Goal: Task Accomplishment & Management: Use online tool/utility

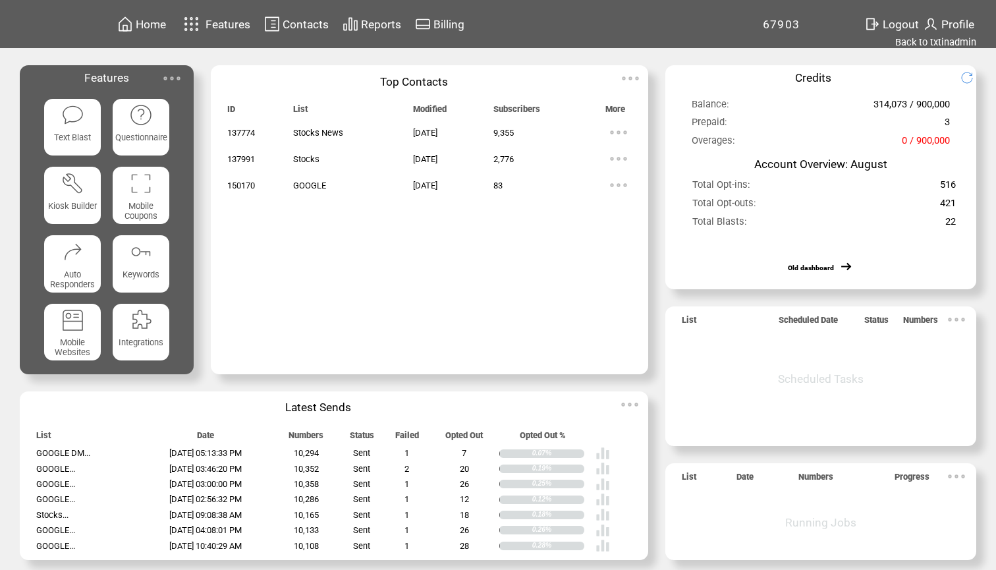
click at [391, 28] on span "Reports" at bounding box center [381, 24] width 40 height 13
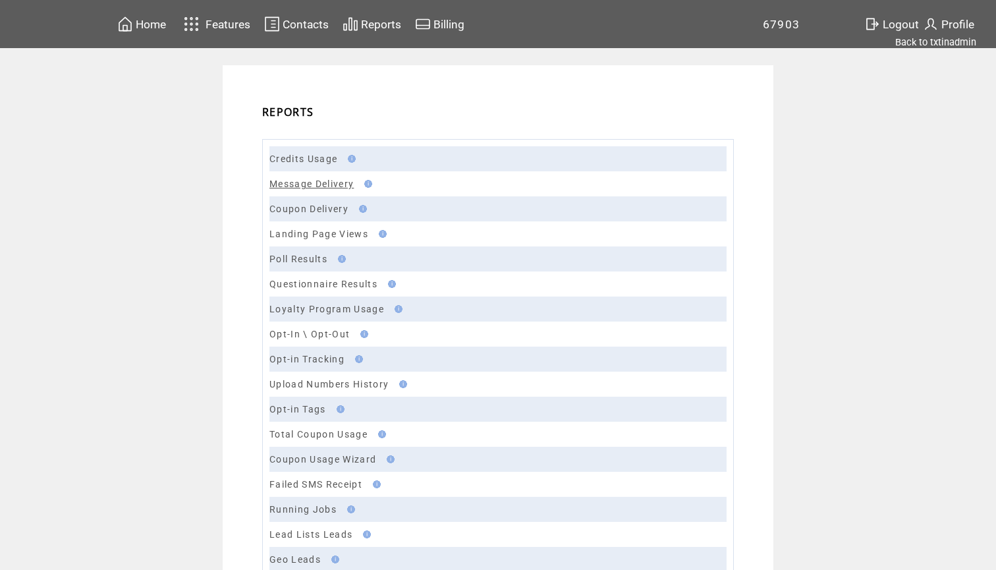
click at [320, 181] on link "Message Delivery" at bounding box center [311, 184] width 84 height 11
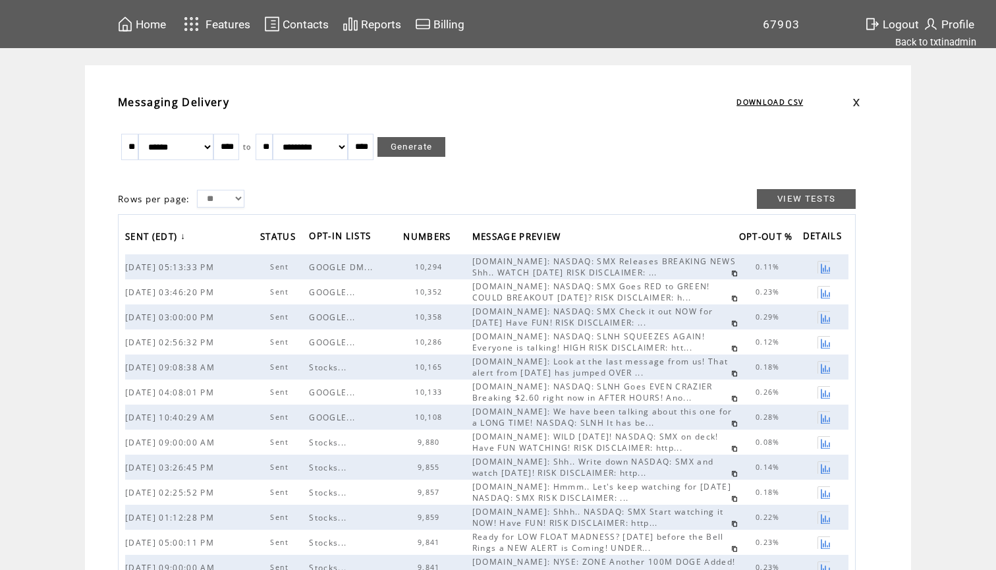
click at [731, 271] on link at bounding box center [734, 273] width 7 height 7
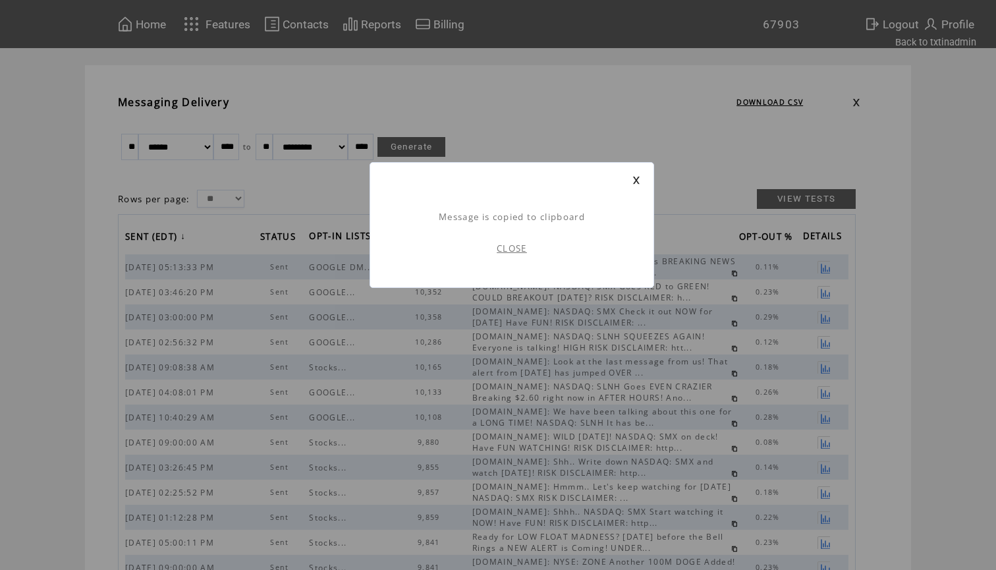
scroll to position [1, 0]
click at [516, 252] on link "CLOSE" at bounding box center [512, 248] width 30 height 12
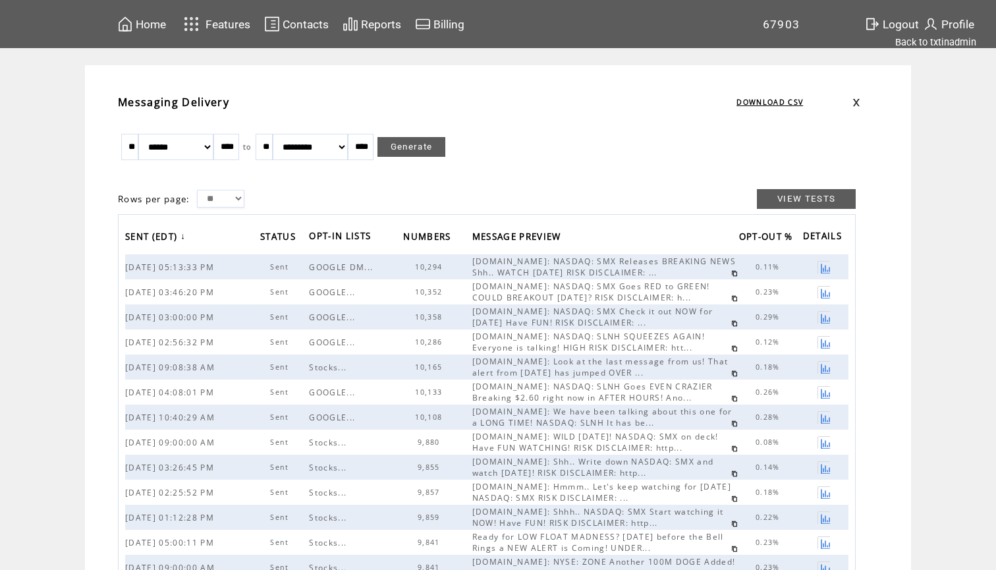
click at [146, 24] on span "Home" at bounding box center [151, 24] width 30 height 13
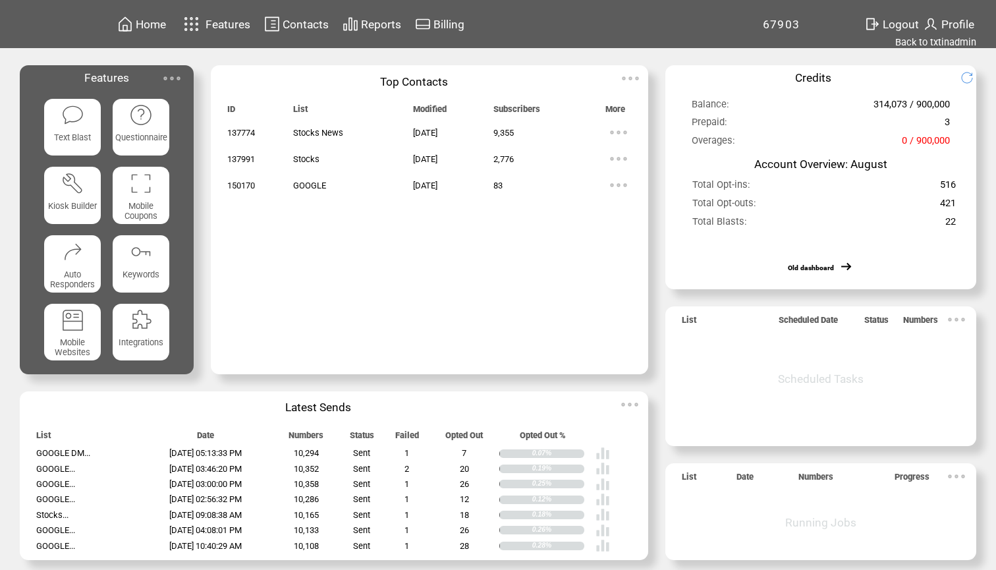
click at [68, 127] on img at bounding box center [72, 114] width 23 height 23
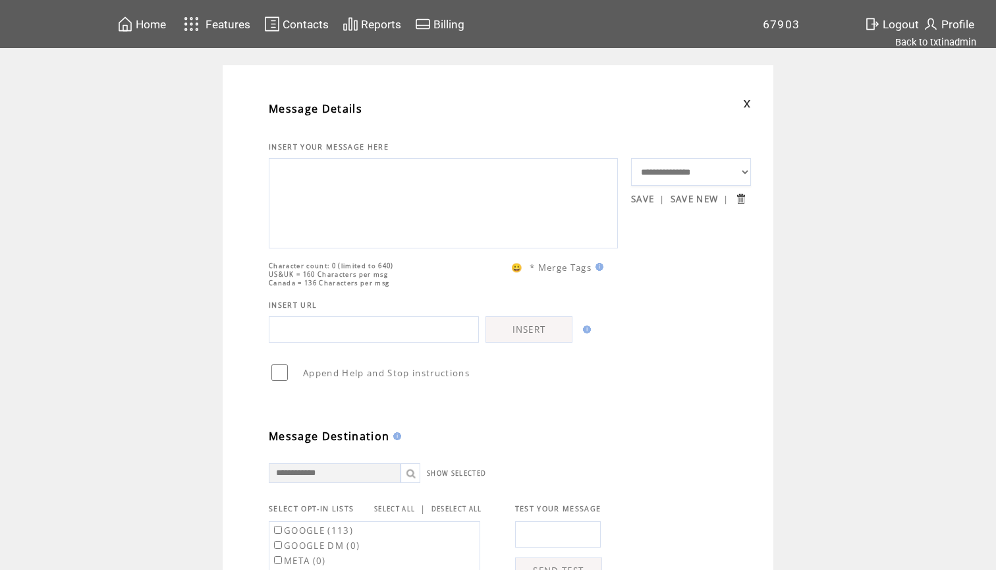
click at [340, 204] on textarea at bounding box center [443, 201] width 335 height 79
paste textarea "**********"
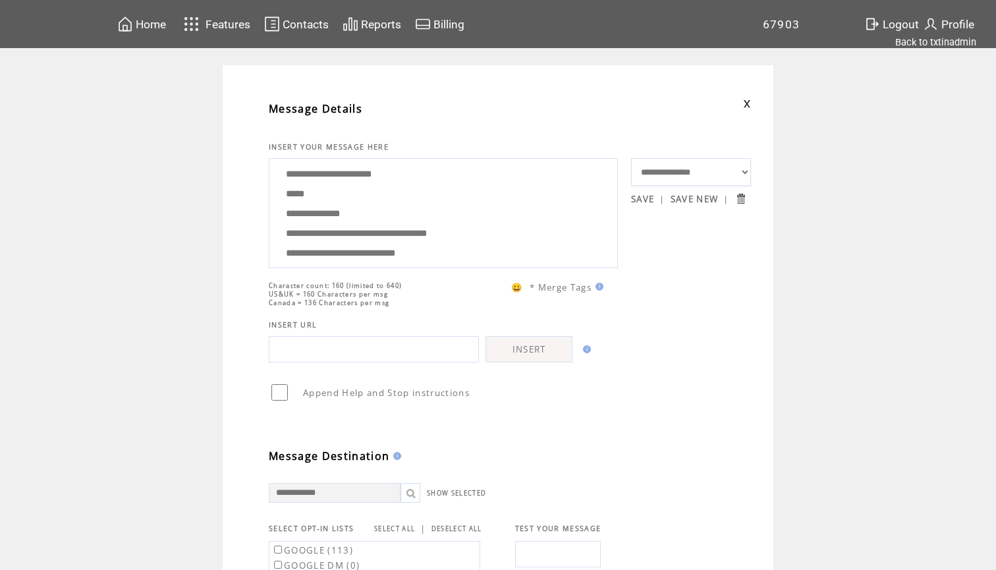
scroll to position [26, 0]
drag, startPoint x: 397, startPoint y: 237, endPoint x: 256, endPoint y: 177, distance: 153.2
click at [256, 177] on div "**********" at bounding box center [511, 541] width 538 height 913
click at [328, 186] on textarea "**********" at bounding box center [443, 211] width 335 height 99
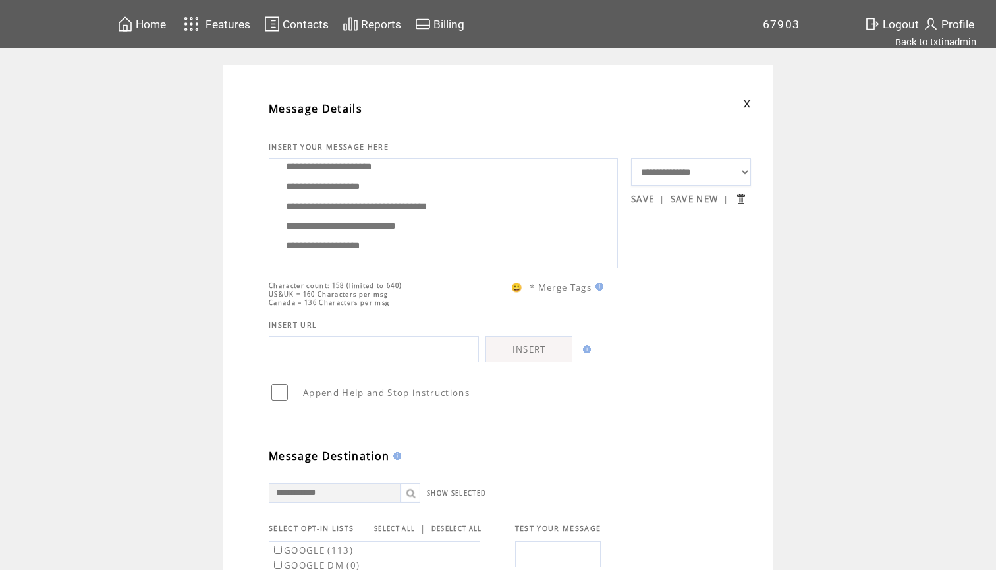
scroll to position [0, 0]
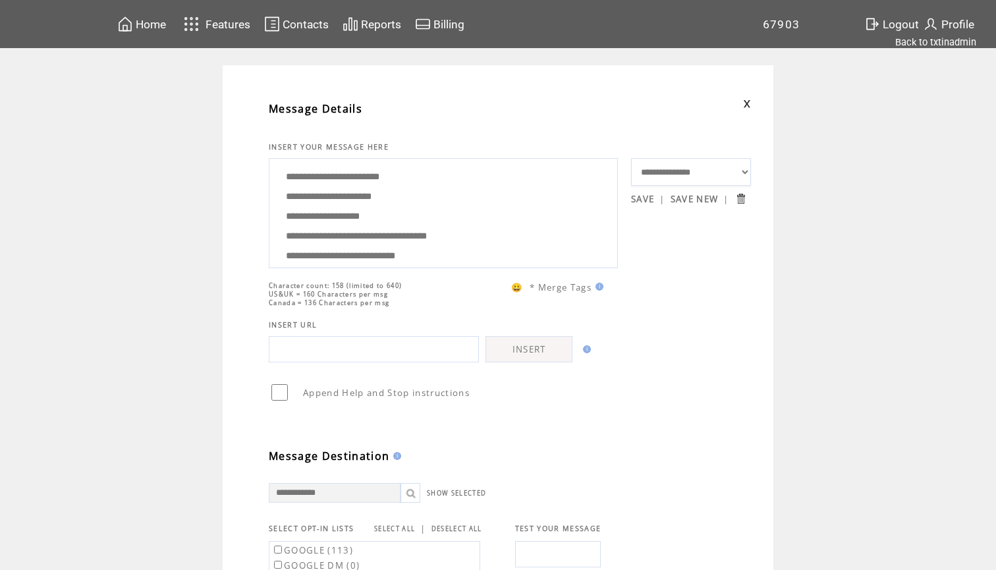
drag, startPoint x: 404, startPoint y: 252, endPoint x: 360, endPoint y: 116, distance: 142.7
click at [360, 116] on tbody "**********" at bounding box center [510, 462] width 482 height 741
click at [402, 184] on textarea "**********" at bounding box center [443, 211] width 335 height 99
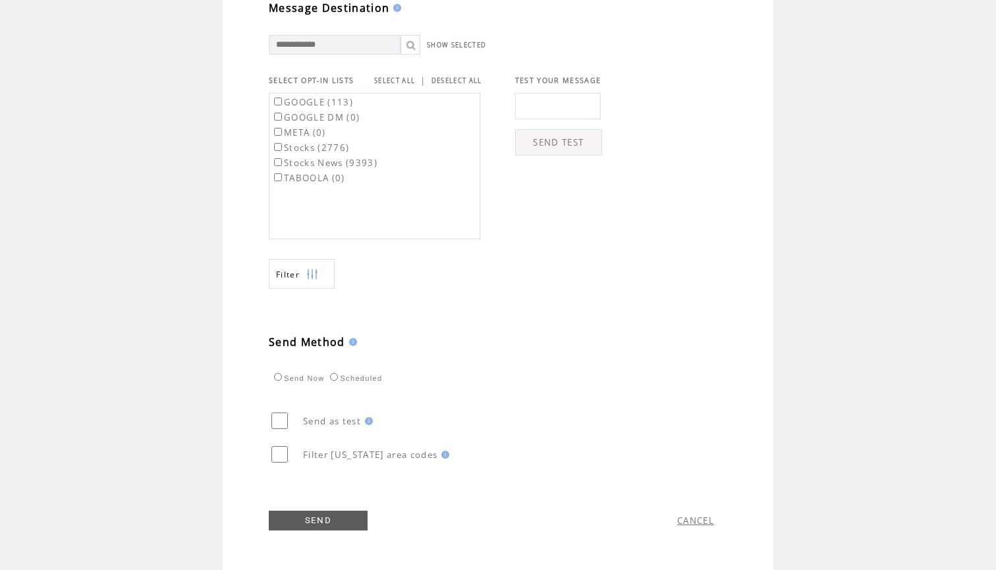
scroll to position [455, 0]
type textarea "**********"
click at [403, 76] on link "SELECT ALL" at bounding box center [394, 80] width 41 height 9
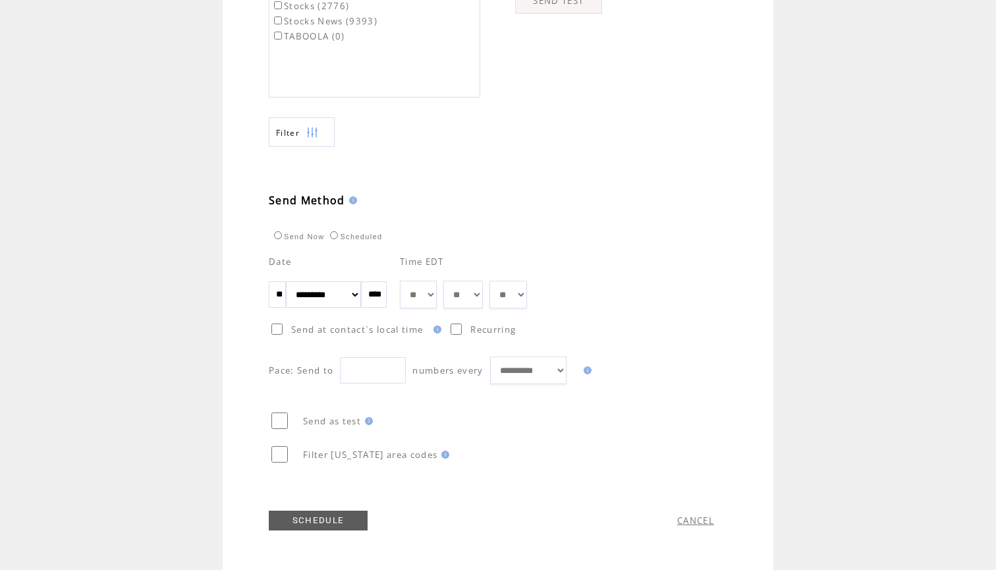
scroll to position [597, 0]
select select "*"
select select "**"
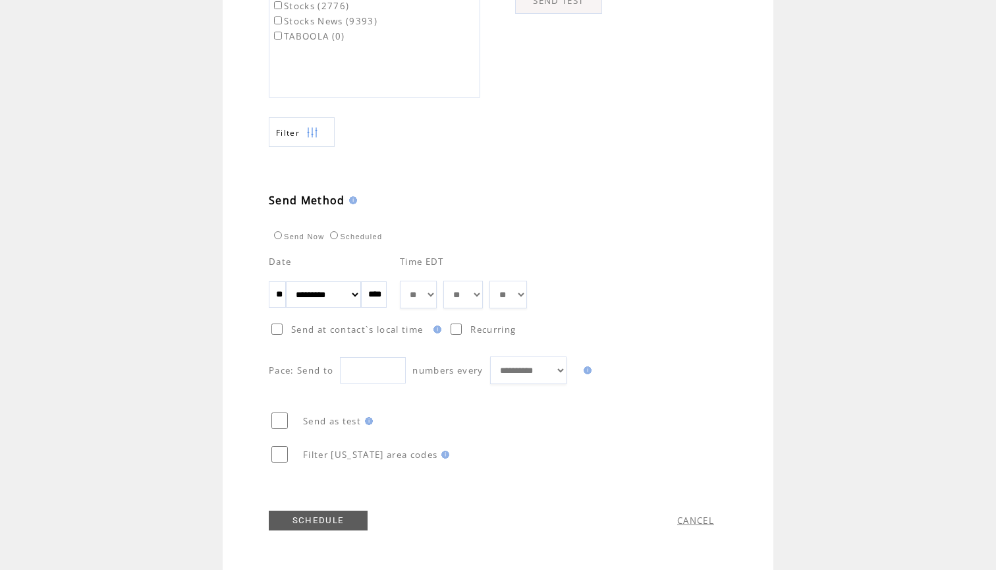
click at [611, 222] on td "Send Now Scheduled" at bounding box center [450, 225] width 362 height 35
click at [302, 235] on label "Send Now" at bounding box center [297, 237] width 53 height 8
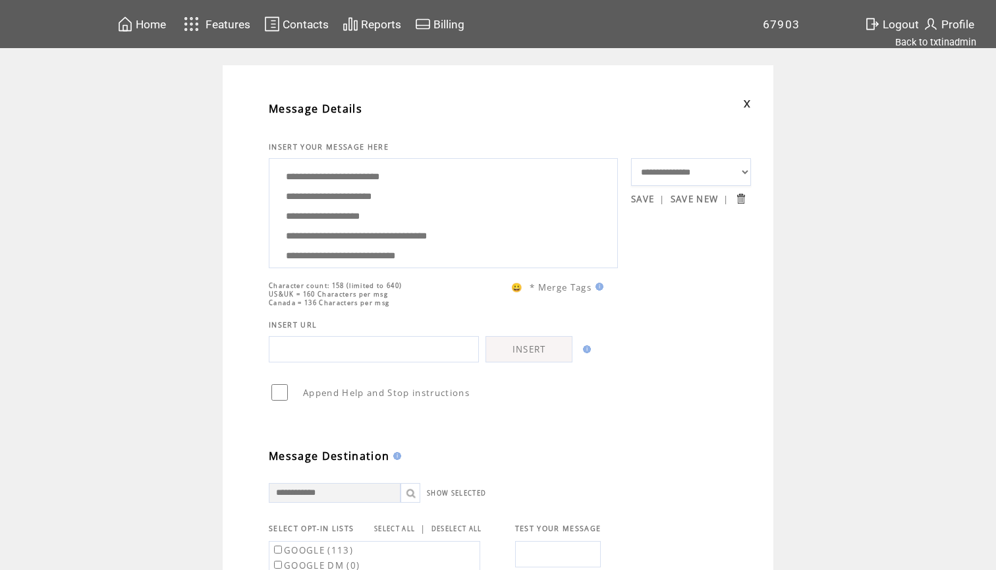
scroll to position [-1, 0]
click at [454, 211] on textarea "**********" at bounding box center [443, 211] width 335 height 99
drag, startPoint x: 416, startPoint y: 248, endPoint x: 391, endPoint y: 85, distance: 165.3
click at [391, 85] on div "**********" at bounding box center [511, 541] width 538 height 913
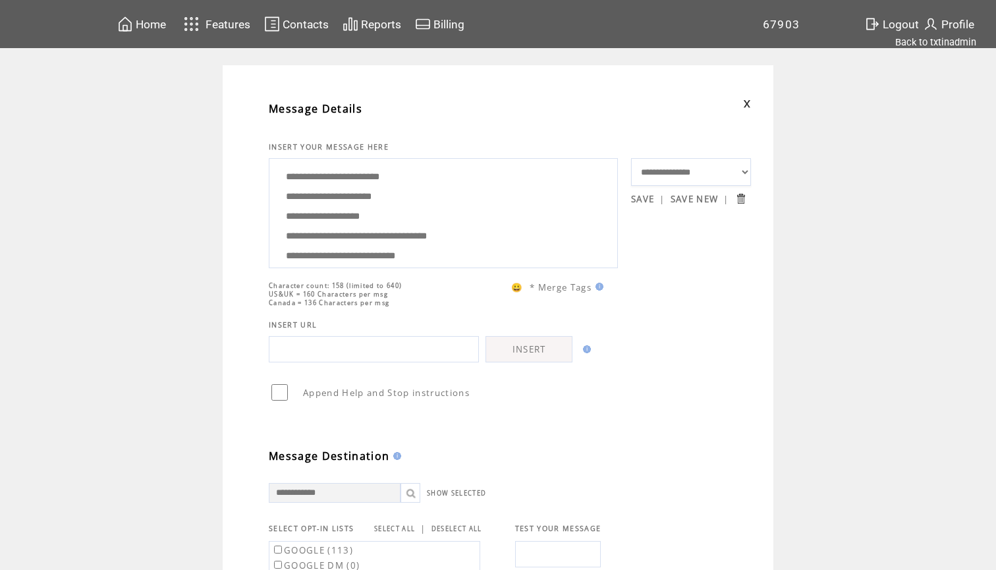
click at [367, 217] on textarea "**********" at bounding box center [443, 211] width 335 height 99
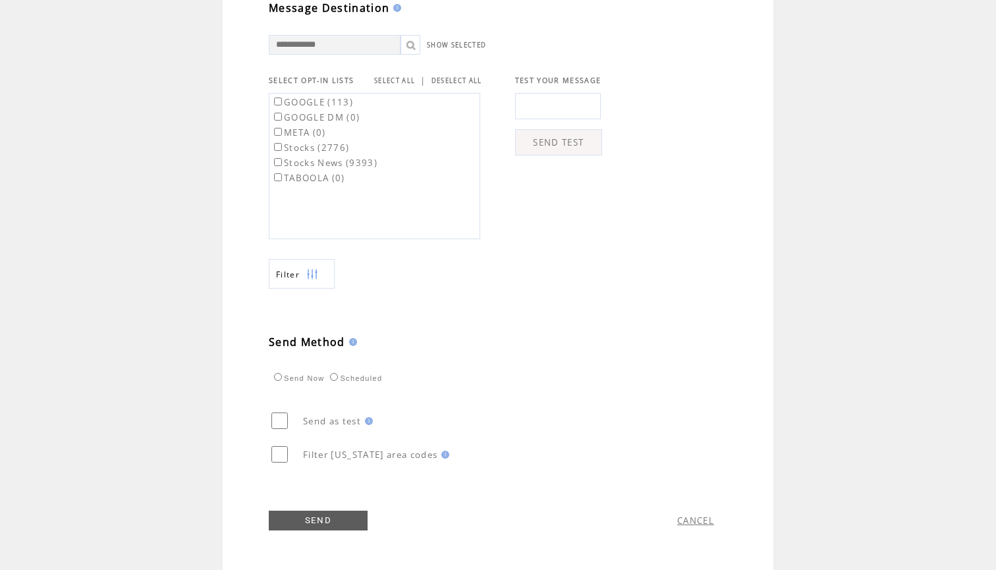
scroll to position [455, 0]
click at [307, 517] on link "SEND" at bounding box center [318, 521] width 99 height 20
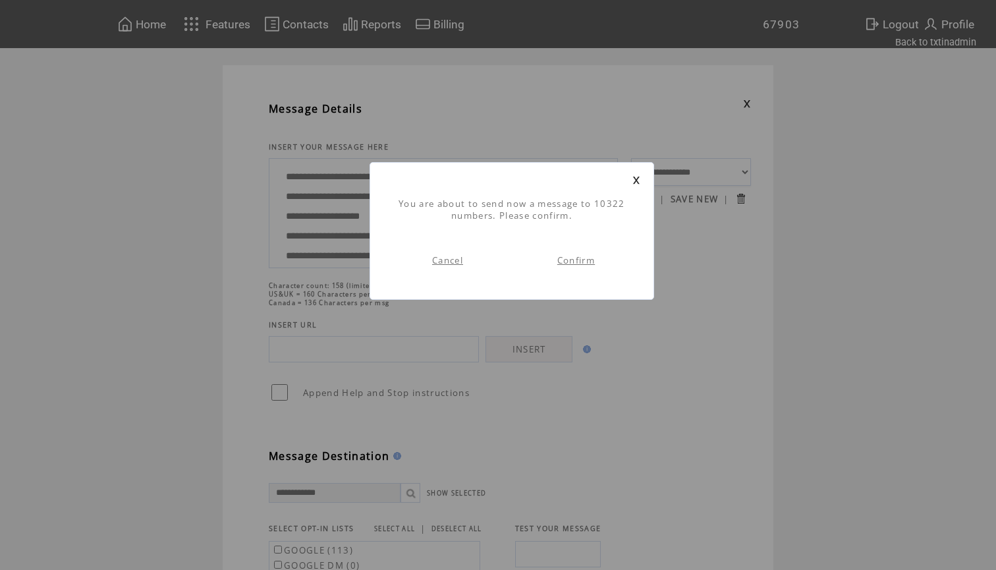
scroll to position [1, 0]
click at [574, 264] on link "Confirm" at bounding box center [576, 260] width 38 height 12
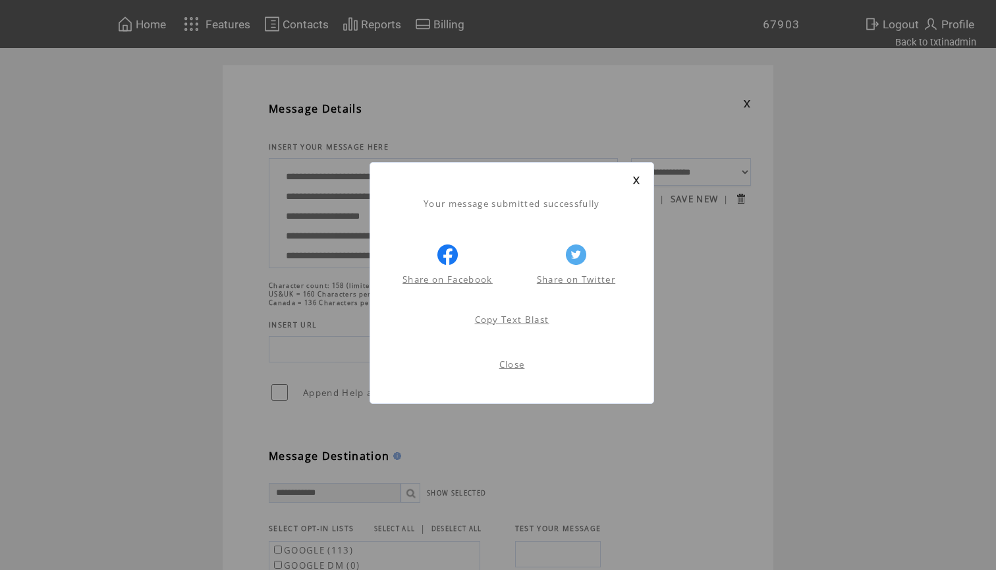
scroll to position [1, 0]
click at [640, 175] on div "Your message submitted successfully Share on Facebook Share on Twitter Share on…" at bounding box center [512, 283] width 285 height 242
click at [638, 177] on link at bounding box center [637, 180] width 8 height 9
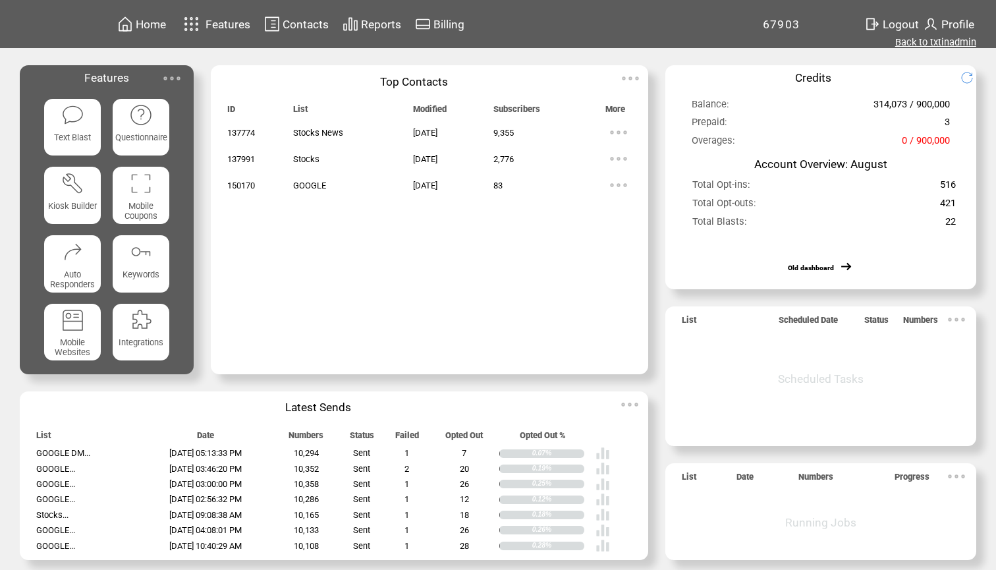
click at [960, 46] on link "Back to txtinadmin" at bounding box center [935, 42] width 81 height 12
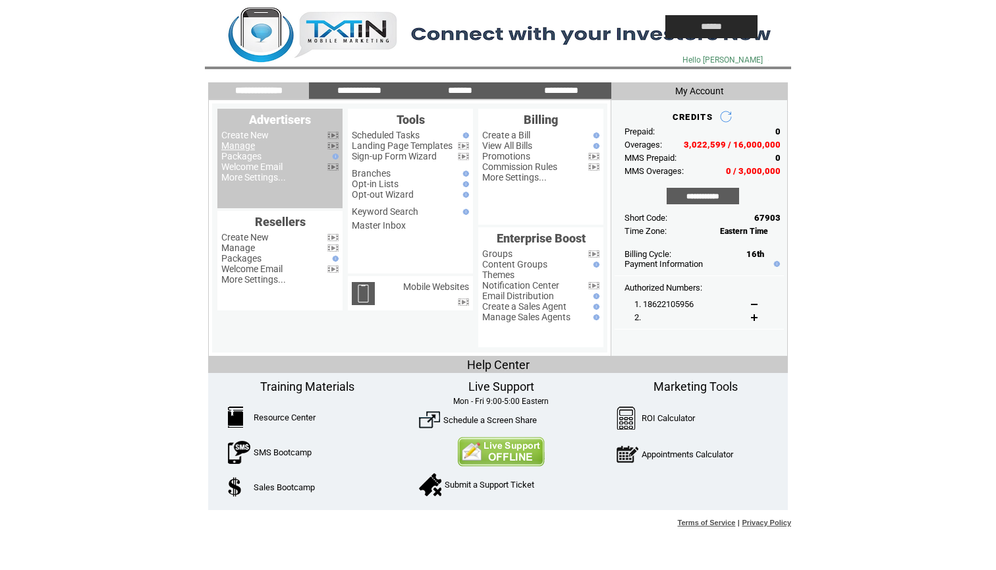
click at [232, 146] on link "Manage" at bounding box center [238, 145] width 34 height 11
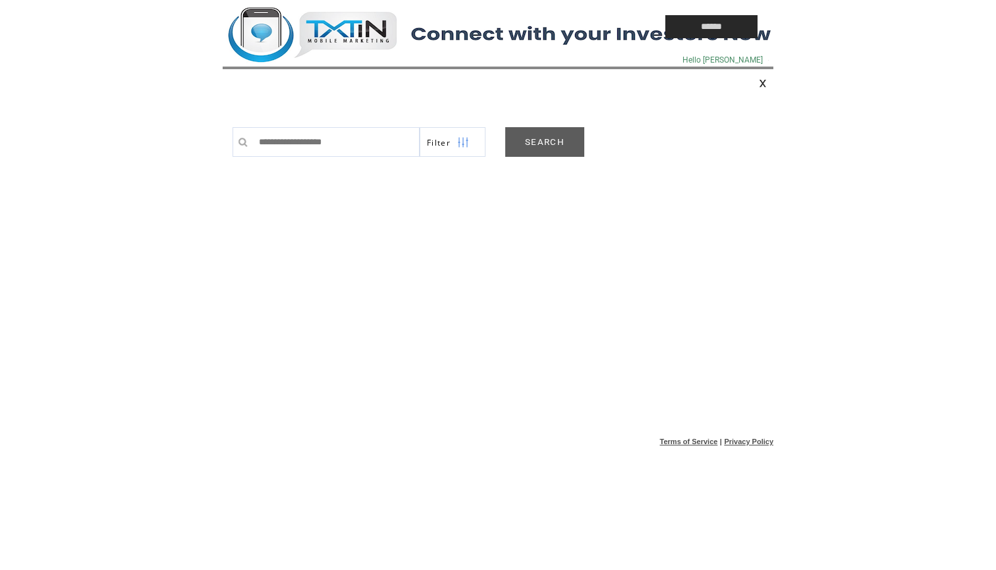
click at [531, 139] on link "SEARCH" at bounding box center [544, 142] width 79 height 30
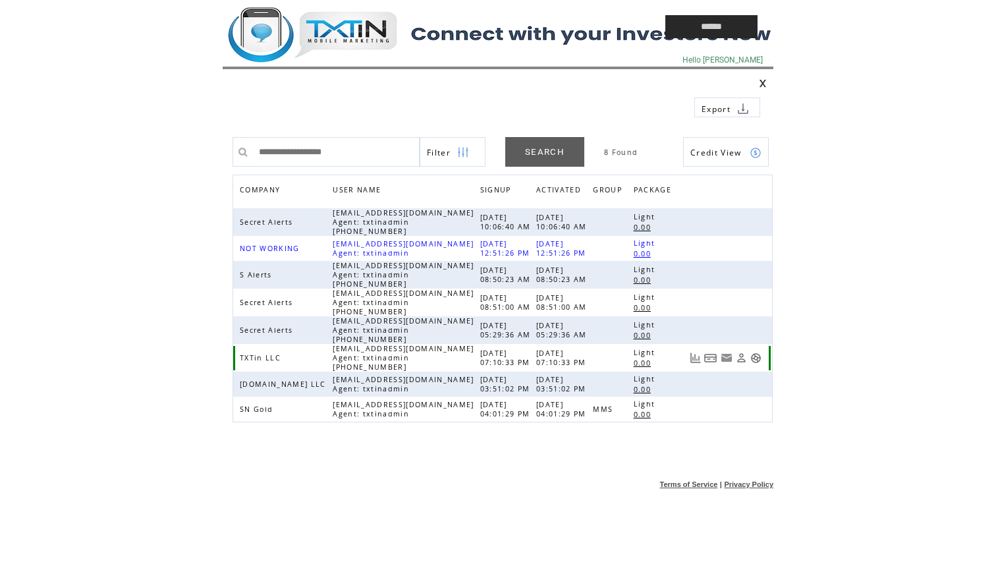
click at [759, 360] on link at bounding box center [755, 357] width 11 height 11
click at [350, 47] on td at bounding box center [414, 26] width 382 height 53
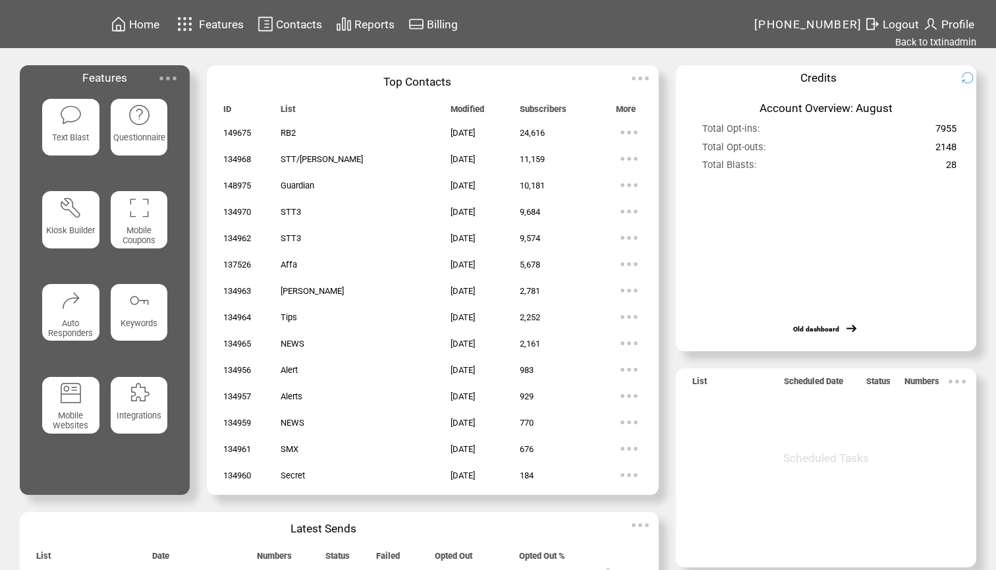
click at [74, 112] on img at bounding box center [70, 114] width 23 height 23
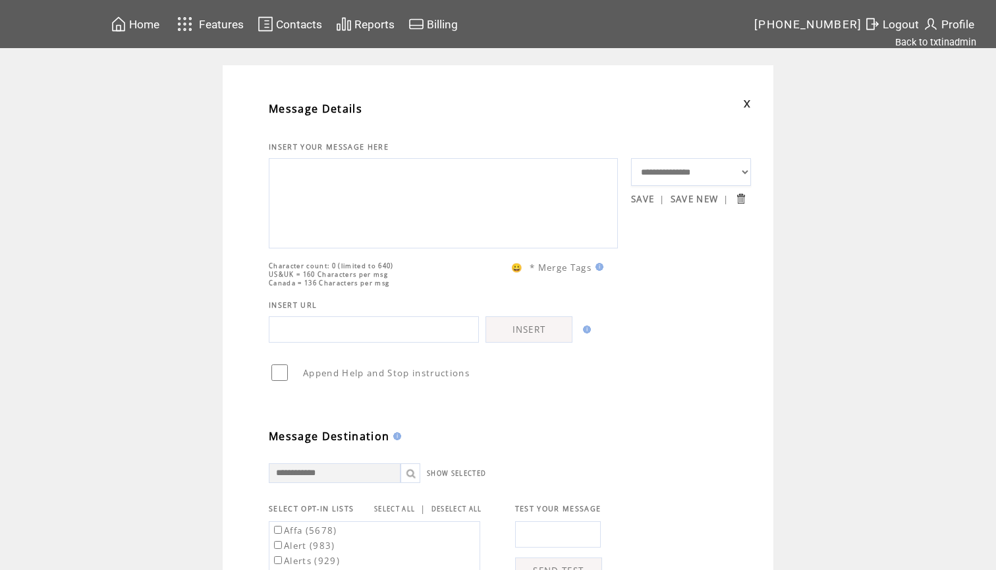
click at [327, 183] on textarea at bounding box center [443, 201] width 335 height 79
paste textarea "**********"
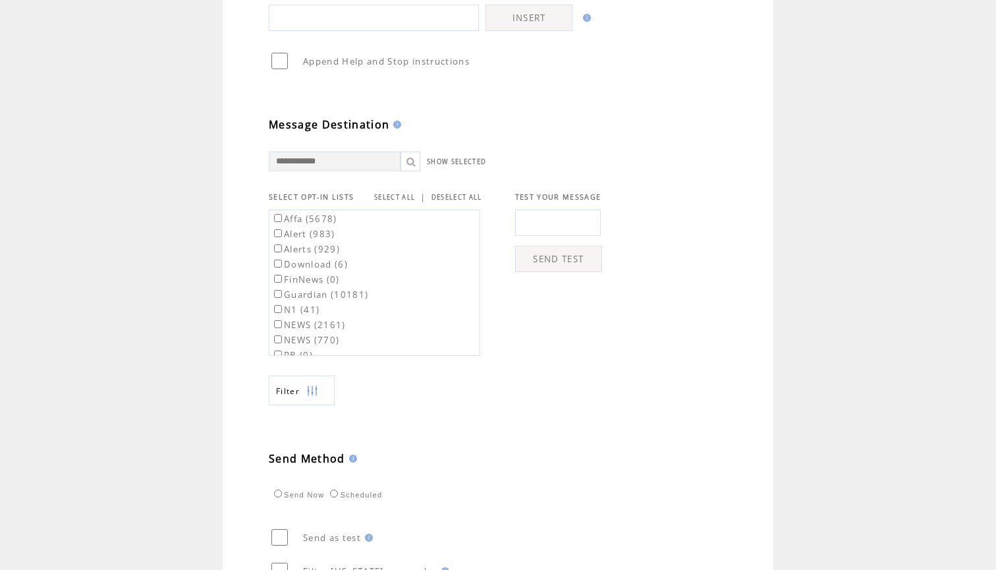
scroll to position [371, 0]
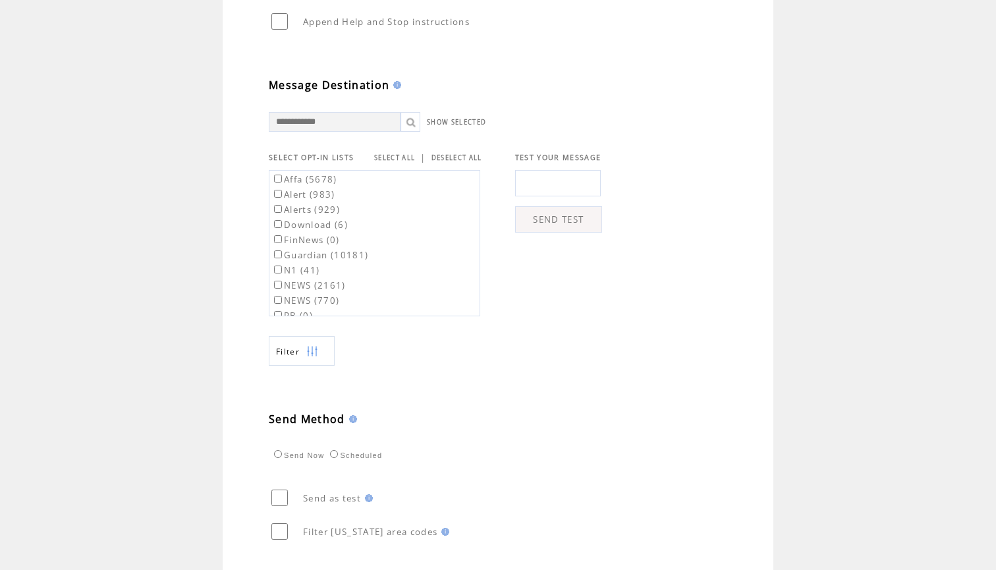
type textarea "**********"
click at [308, 184] on label "Affa (5678)" at bounding box center [304, 179] width 66 height 12
click at [327, 257] on label "Guardian (10181)" at bounding box center [319, 255] width 97 height 12
click at [330, 248] on label "RB2 (24620)" at bounding box center [307, 244] width 72 height 12
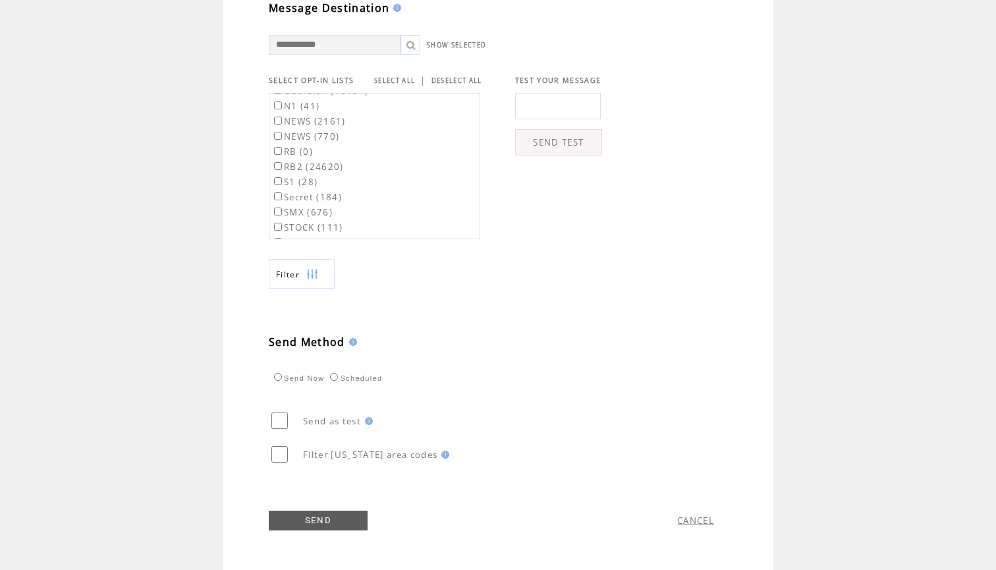
scroll to position [455, 0]
click at [318, 521] on link "SEND" at bounding box center [318, 521] width 99 height 20
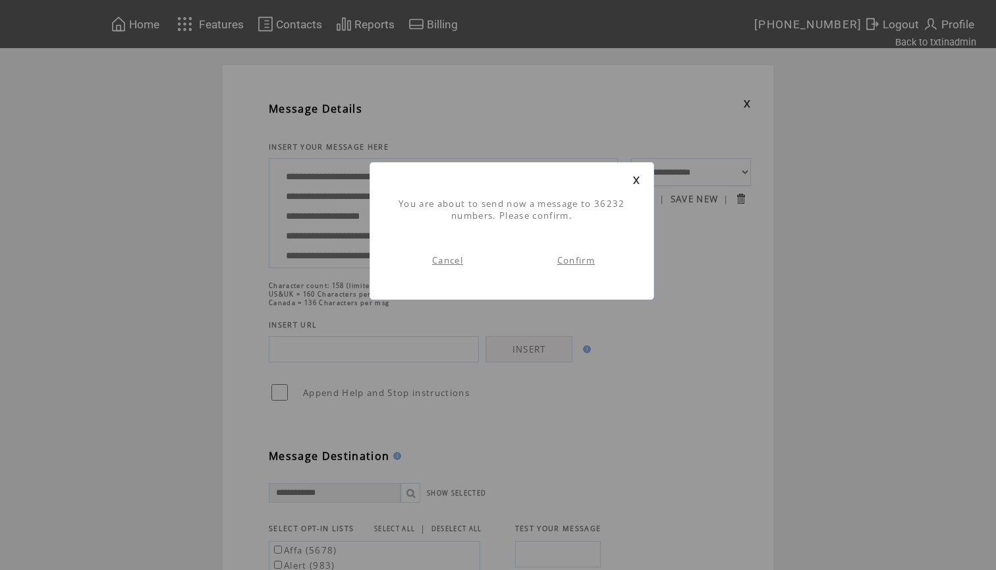
scroll to position [1, 0]
click at [581, 263] on link "Confirm" at bounding box center [576, 260] width 38 height 12
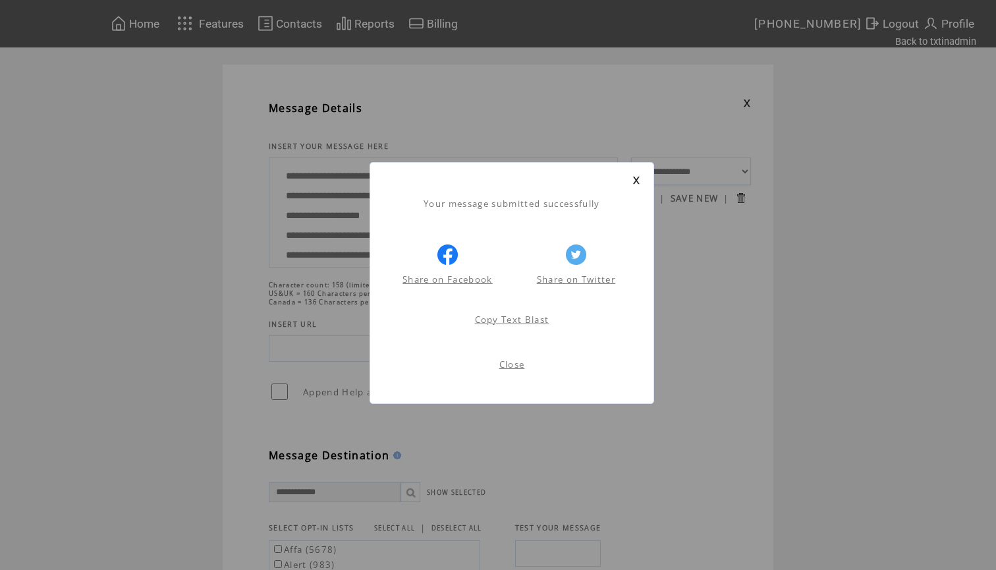
scroll to position [1, 0]
click at [638, 175] on div "Your message submitted successfully Share on Facebook Share on Twitter Share on…" at bounding box center [512, 283] width 285 height 242
click at [636, 178] on link at bounding box center [637, 180] width 8 height 9
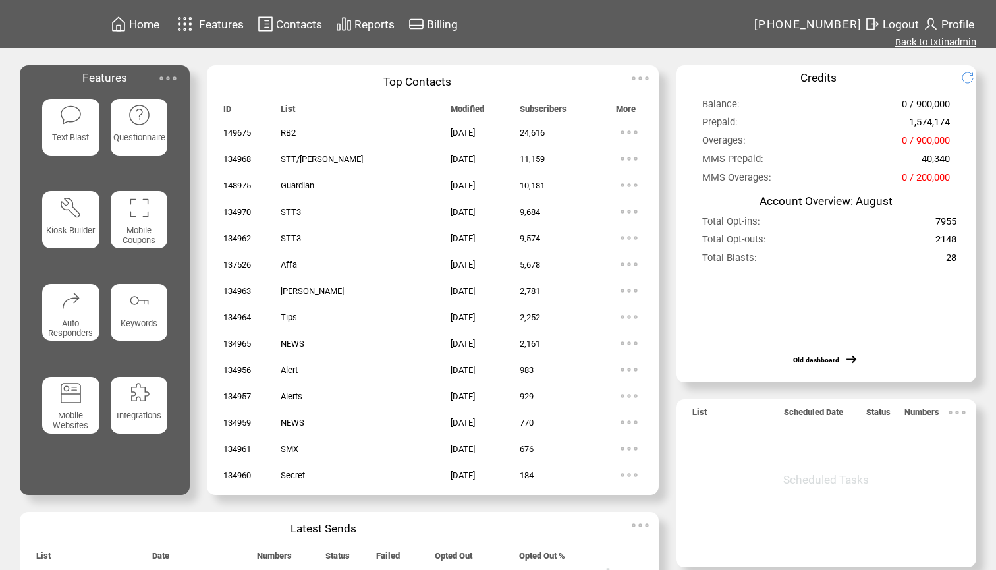
click at [925, 45] on link "Back to txtinadmin" at bounding box center [935, 42] width 81 height 12
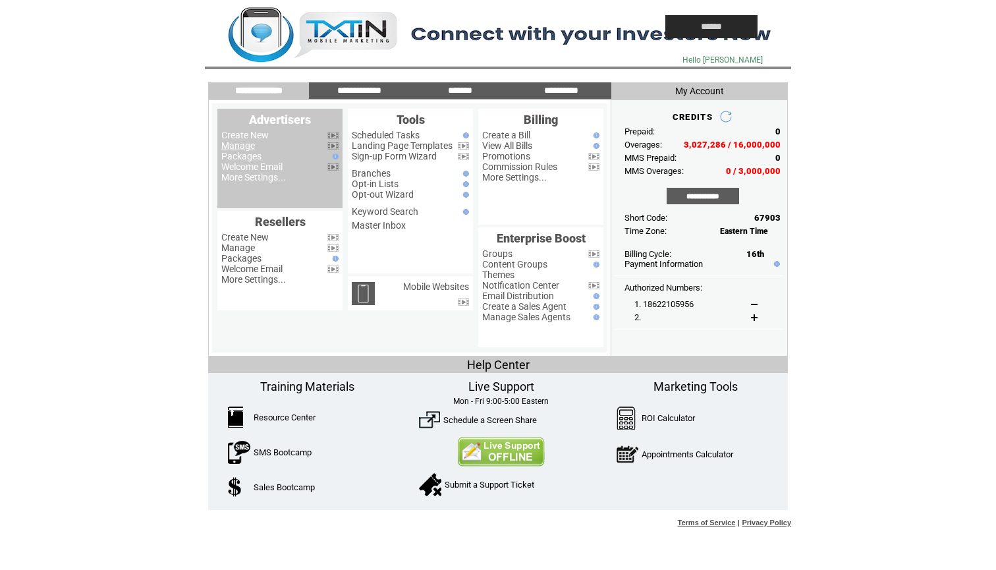
click at [235, 144] on link "Manage" at bounding box center [238, 145] width 34 height 11
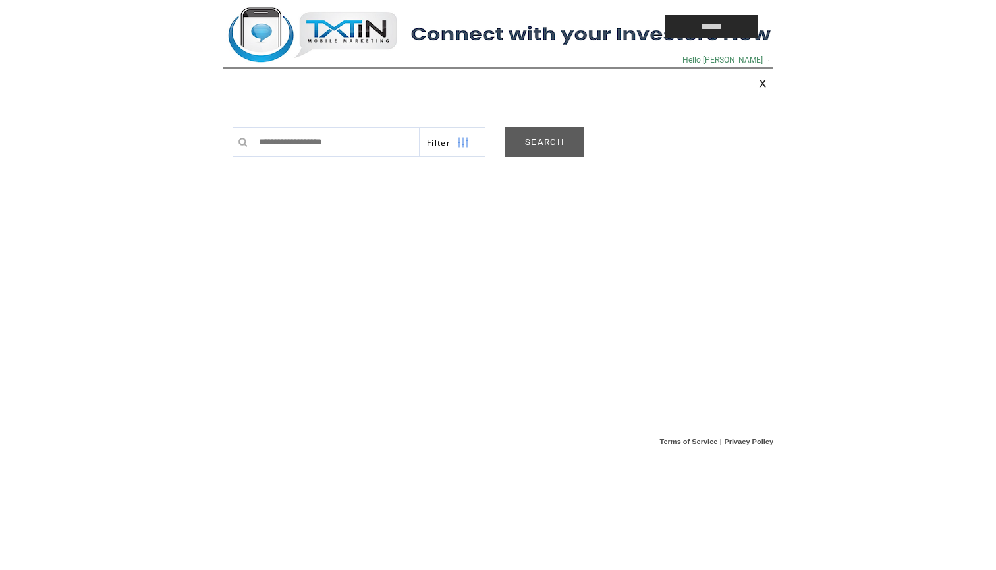
click at [534, 144] on link "SEARCH" at bounding box center [544, 142] width 79 height 30
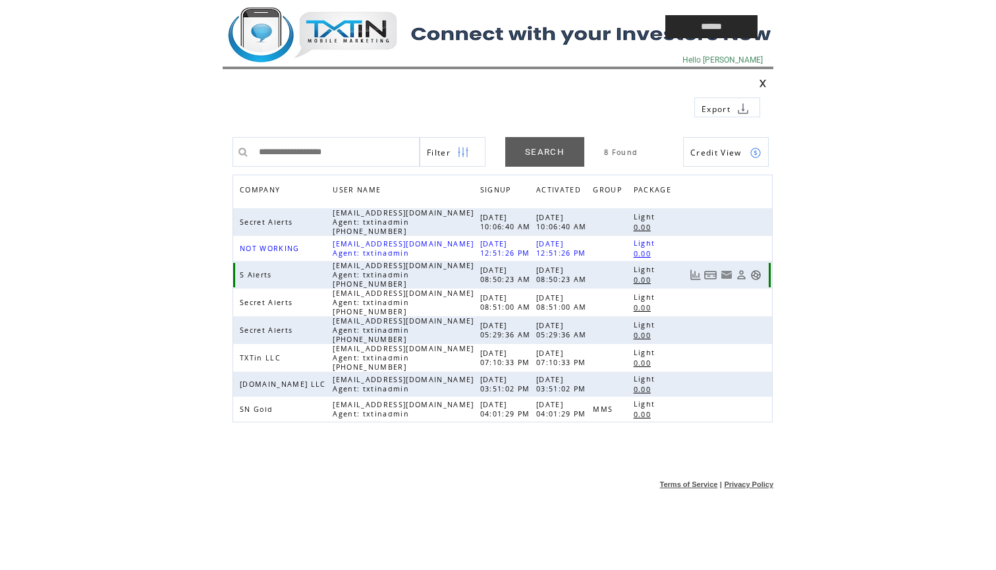
click at [751, 278] on link at bounding box center [755, 274] width 11 height 11
click at [349, 30] on td at bounding box center [414, 26] width 382 height 53
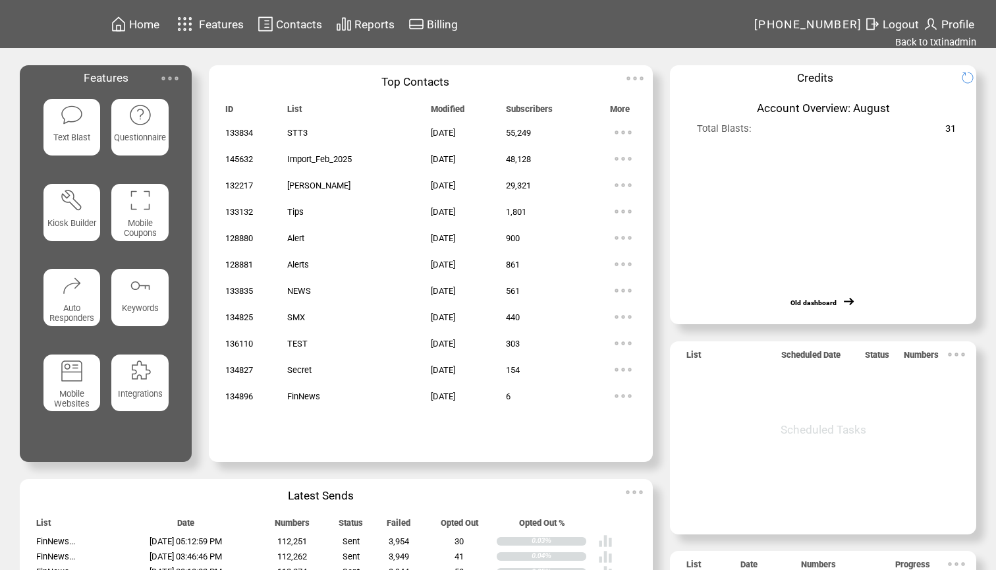
click at [76, 123] on img at bounding box center [71, 114] width 23 height 23
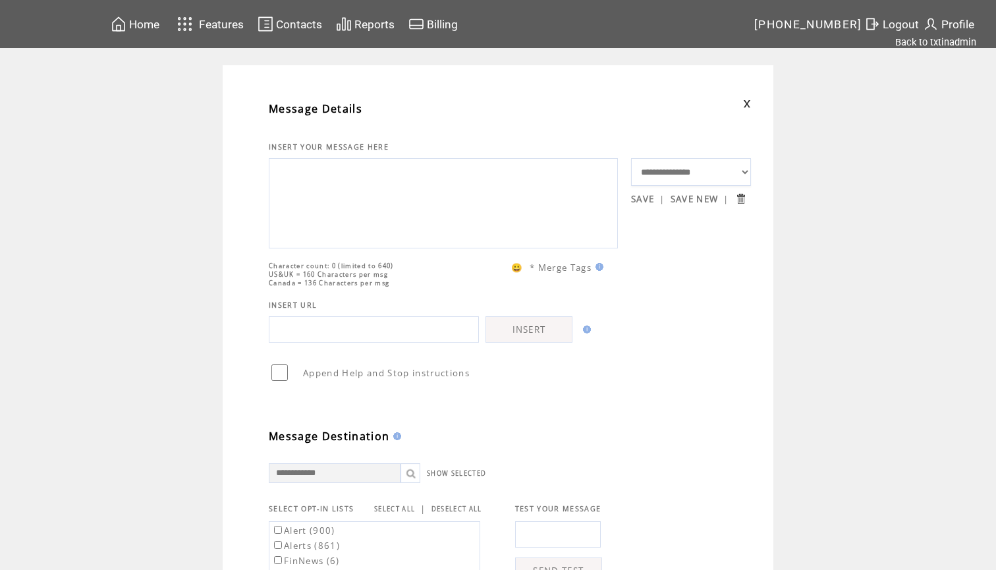
click at [347, 225] on textarea at bounding box center [443, 201] width 335 height 79
paste textarea "**********"
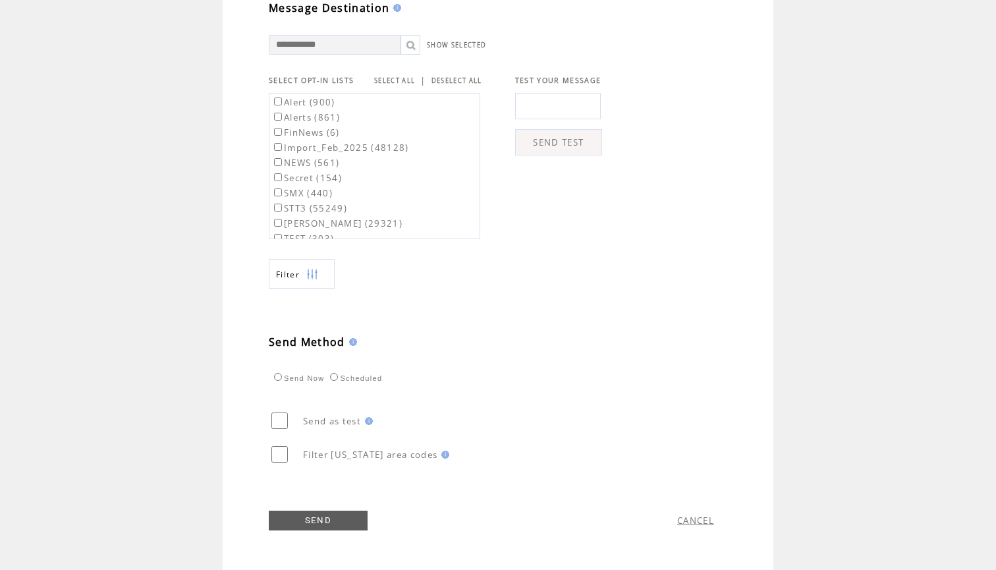
scroll to position [455, 0]
type textarea "**********"
click at [397, 79] on link "SELECT ALL" at bounding box center [394, 80] width 41 height 9
click at [301, 100] on label "Alert (900)" at bounding box center [303, 102] width 64 height 12
click at [300, 117] on label "Alerts (861)" at bounding box center [305, 117] width 69 height 12
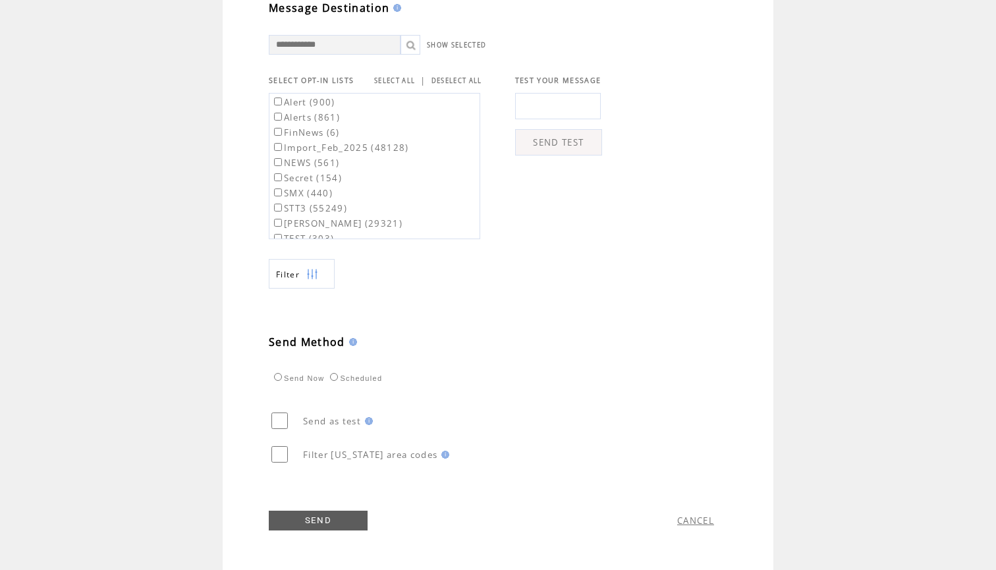
click at [324, 522] on link "SEND" at bounding box center [318, 521] width 99 height 20
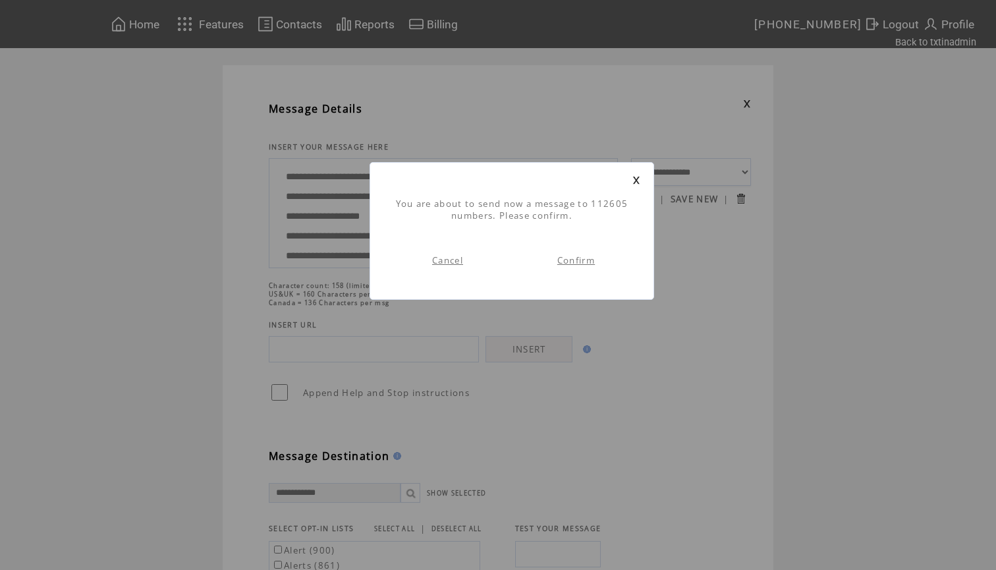
scroll to position [1, 0]
click at [573, 262] on link "Confirm" at bounding box center [576, 260] width 38 height 12
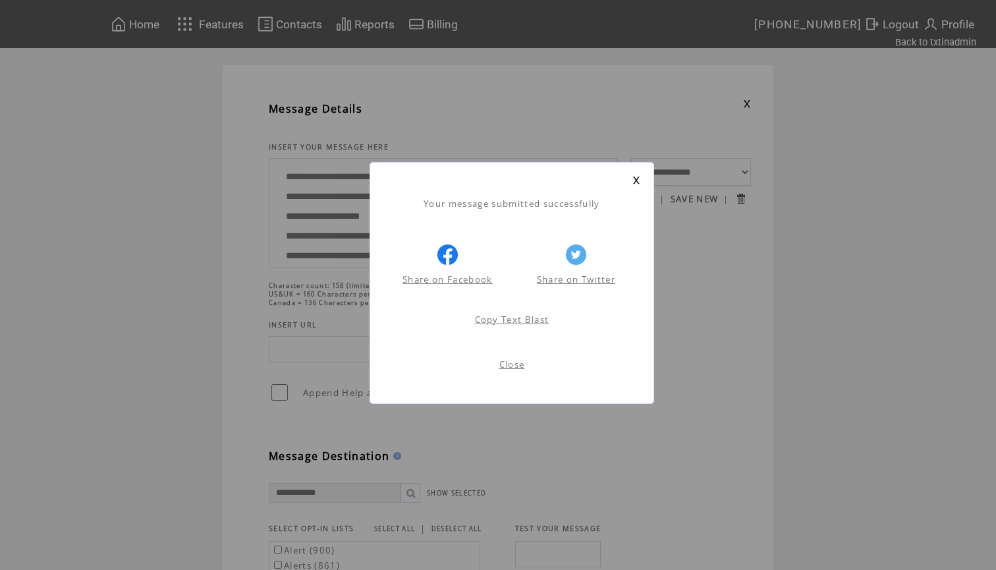
scroll to position [1, 0]
click at [636, 176] on link at bounding box center [637, 180] width 8 height 9
